Goal: Information Seeking & Learning: Check status

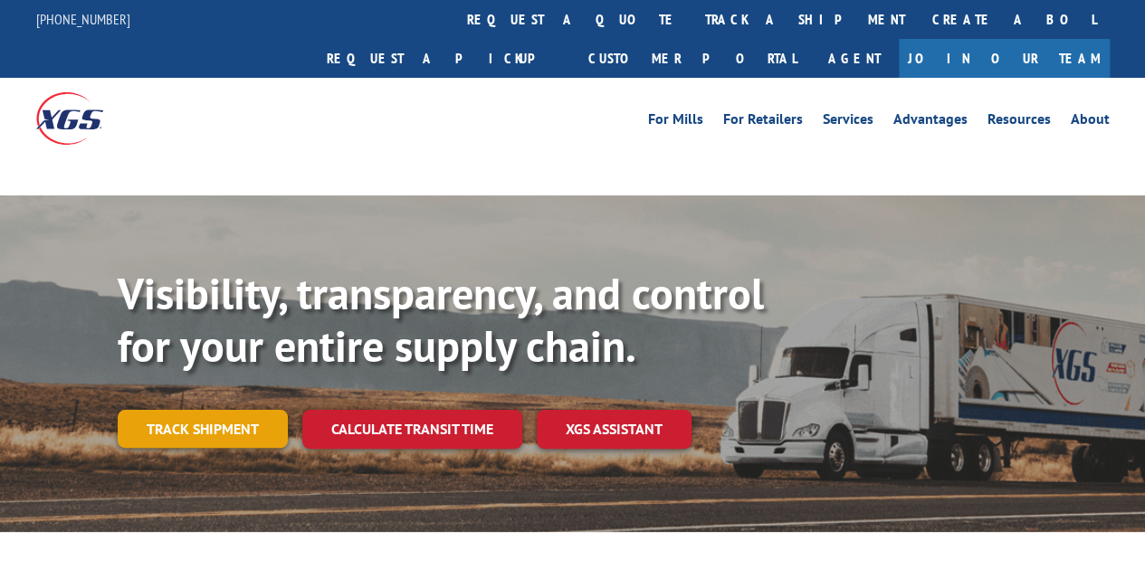
click at [245, 410] on link "Track shipment" at bounding box center [203, 429] width 170 height 38
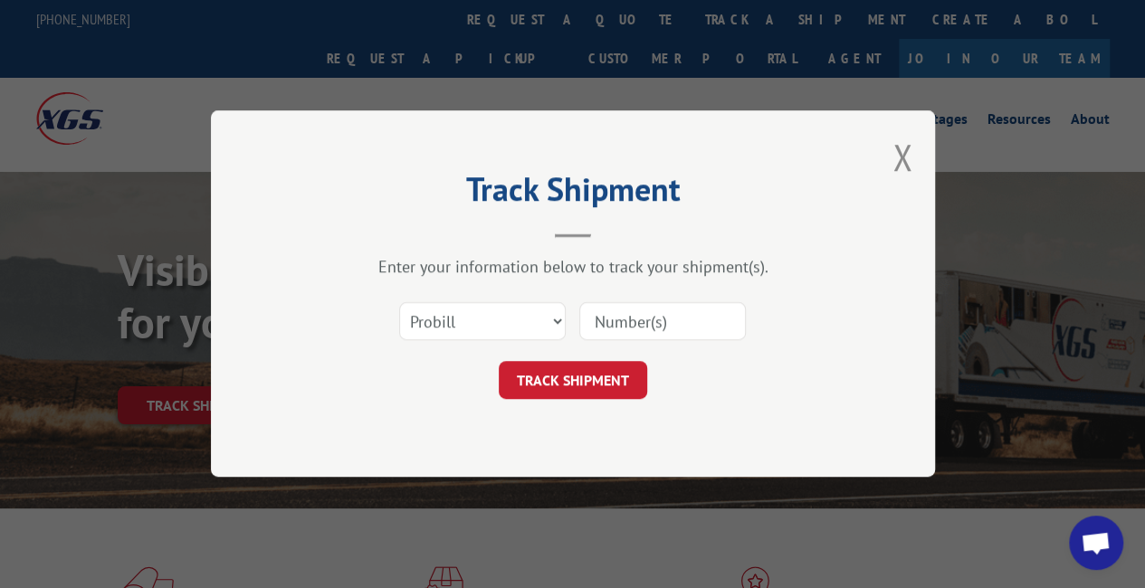
drag, startPoint x: 652, startPoint y: 312, endPoint x: 617, endPoint y: 340, distance: 44.4
click at [650, 312] on input at bounding box center [662, 322] width 167 height 38
paste input "17553556"
type input "17553556"
click at [589, 380] on button "TRACK SHIPMENT" at bounding box center [573, 381] width 148 height 38
